Goal: Check status: Check status

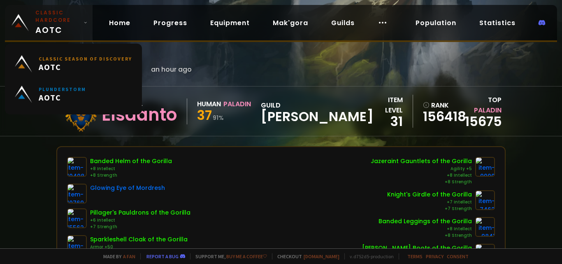
click at [76, 23] on small "Classic Hardcore" at bounding box center [57, 16] width 45 height 15
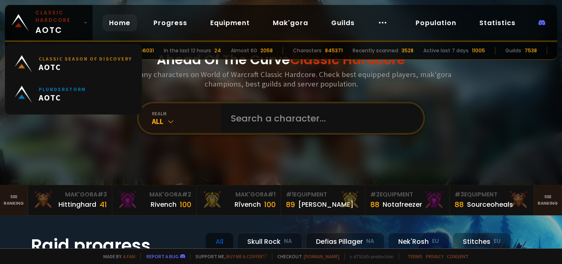
click at [137, 22] on link "Home" at bounding box center [119, 22] width 35 height 17
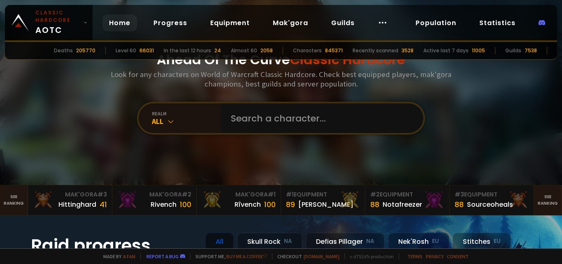
click at [117, 20] on link "Home" at bounding box center [119, 22] width 35 height 17
click at [319, 117] on input "text" at bounding box center [320, 118] width 188 height 30
paste input "Dokholliday"
type input "Dokholliday"
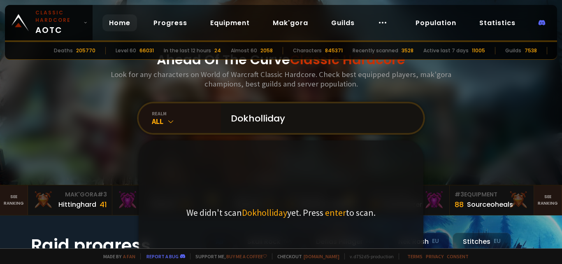
drag, startPoint x: 346, startPoint y: 262, endPoint x: 247, endPoint y: 119, distance: 174.5
click at [247, 119] on input "Dokholliday" at bounding box center [320, 118] width 188 height 30
click at [296, 118] on input "Dokholliday" at bounding box center [320, 118] width 188 height 30
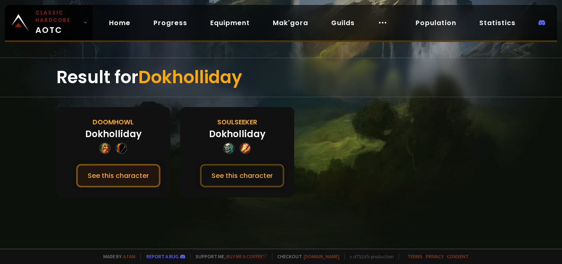
click at [123, 175] on button "See this character" at bounding box center [118, 175] width 84 height 23
